Goal: Navigation & Orientation: Find specific page/section

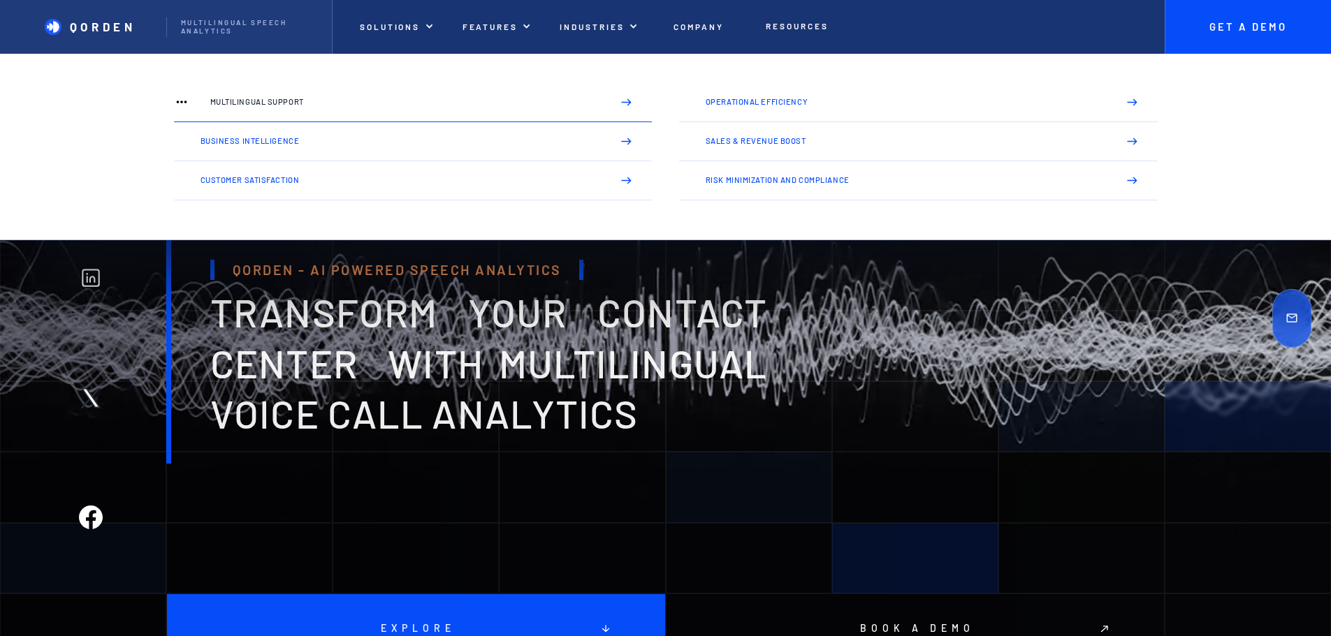
click at [380, 100] on p "Multilingual Support" at bounding box center [405, 102] width 391 height 8
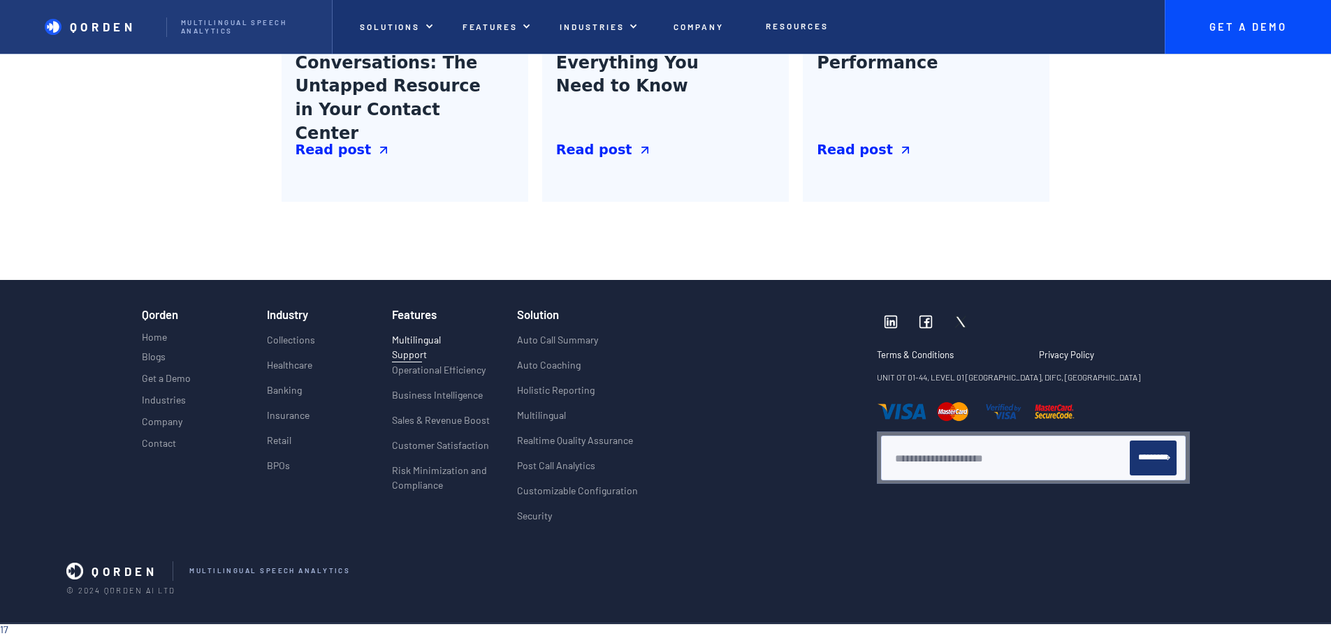
scroll to position [3047, 0]
click at [54, 21] on img "home" at bounding box center [53, 27] width 17 height 17
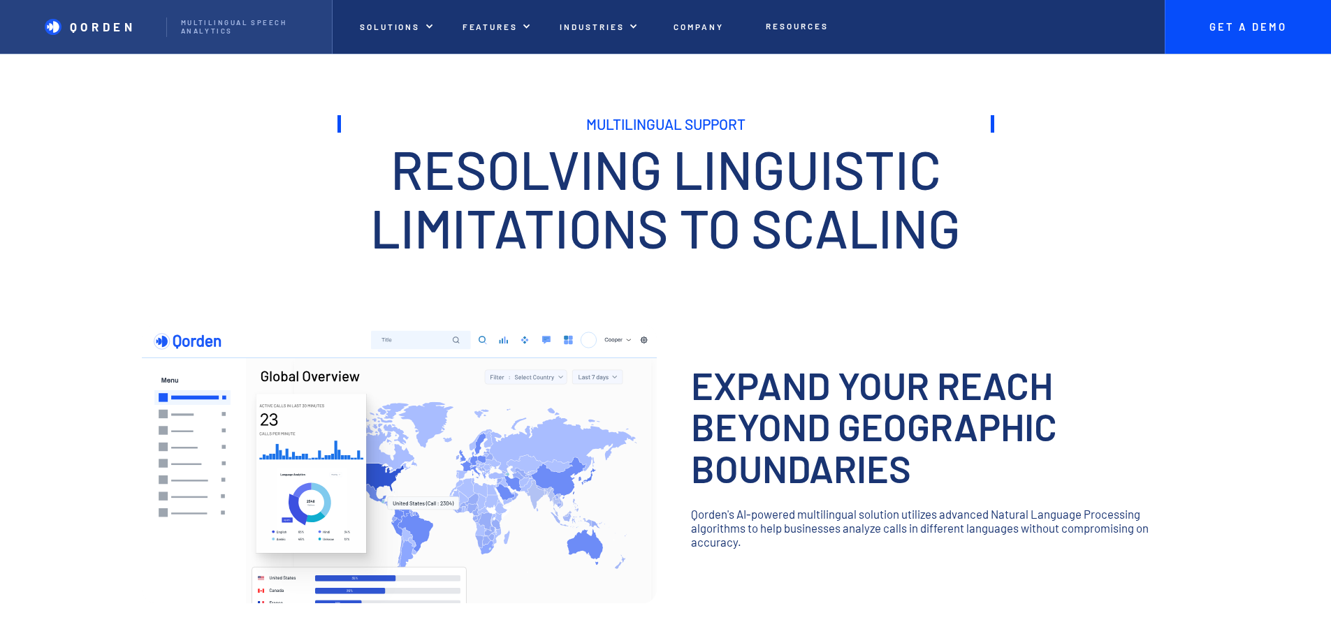
click at [98, 34] on p "QORDEN" at bounding box center [103, 27] width 66 height 14
